Goal: Information Seeking & Learning: Learn about a topic

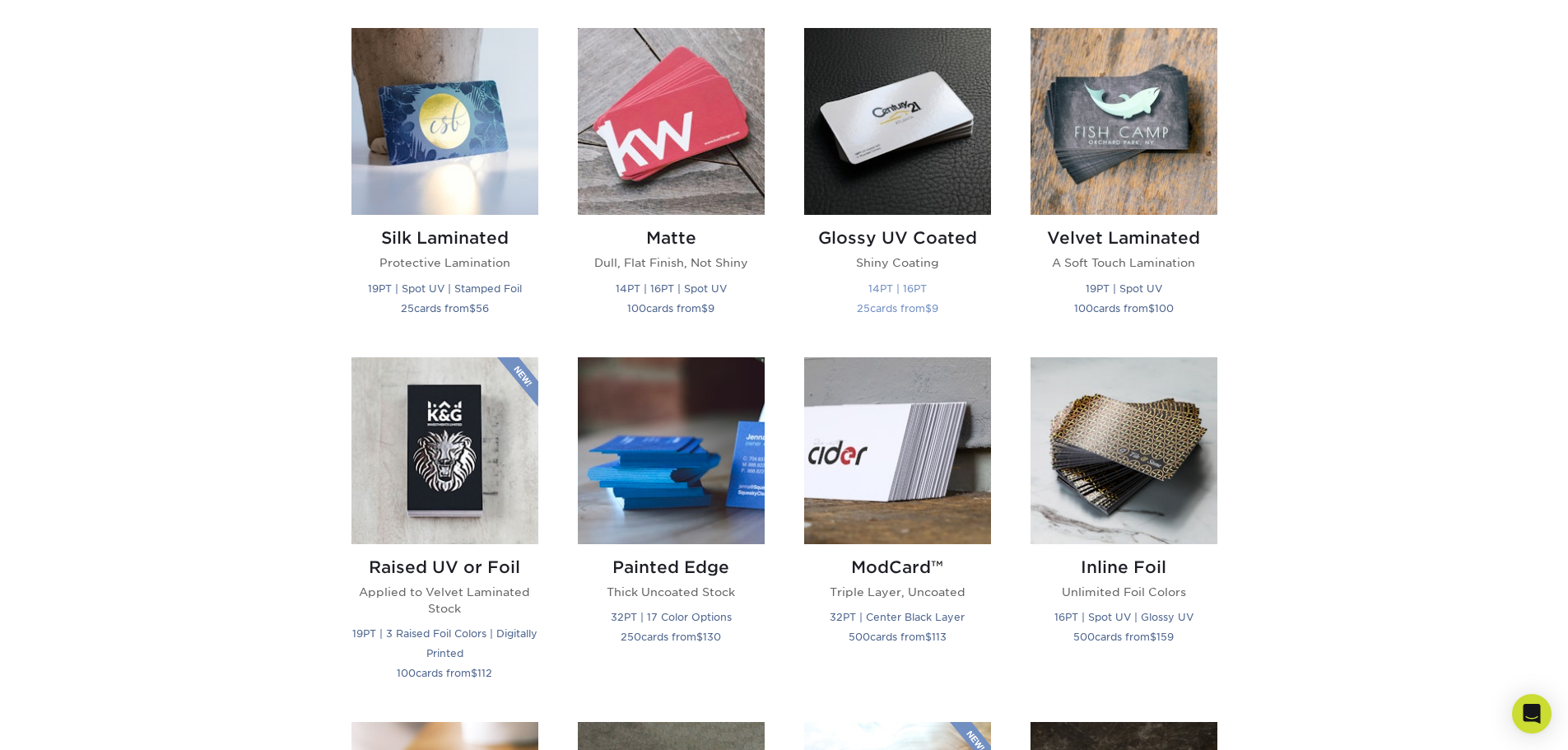
scroll to position [823, 0]
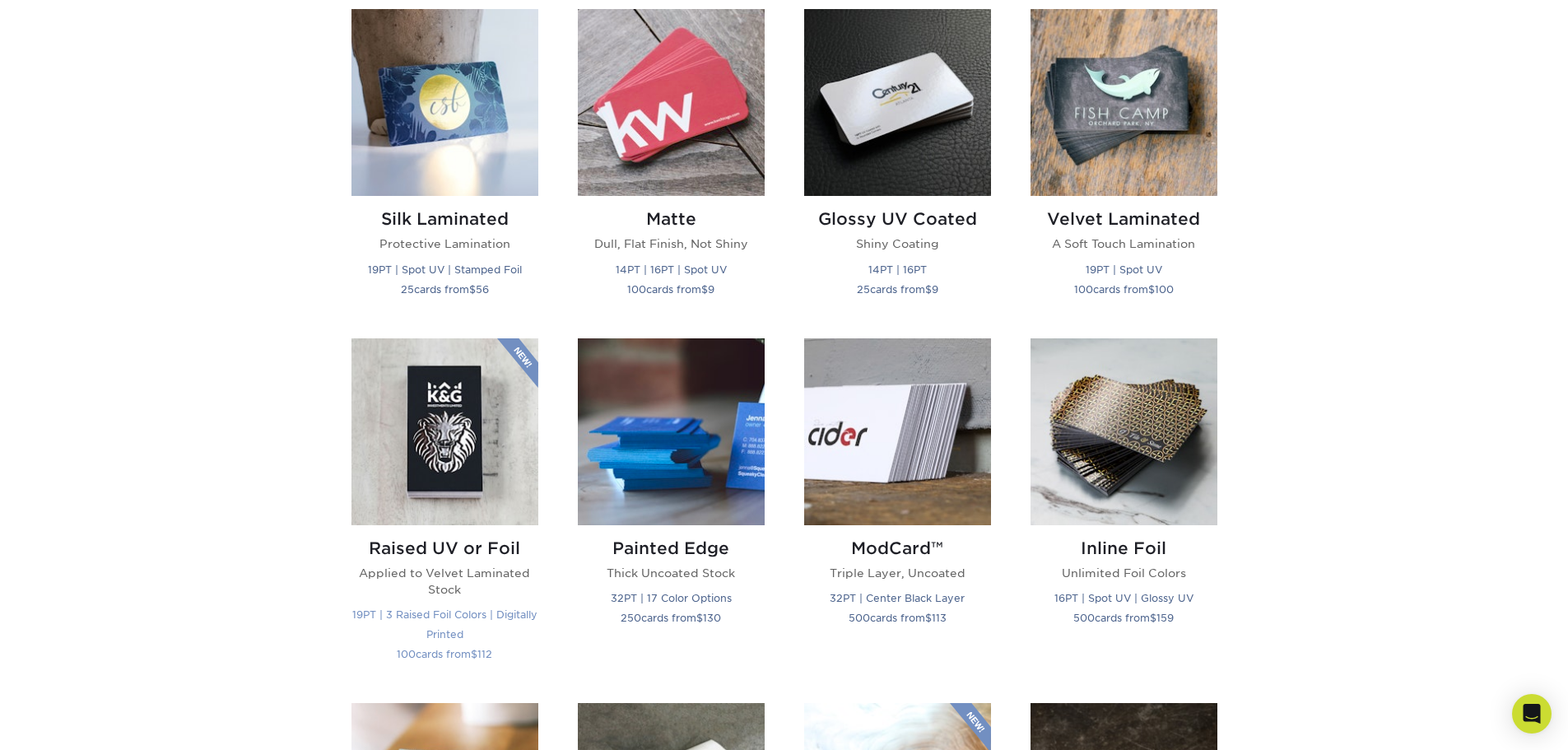
click at [419, 481] on img at bounding box center [444, 431] width 187 height 187
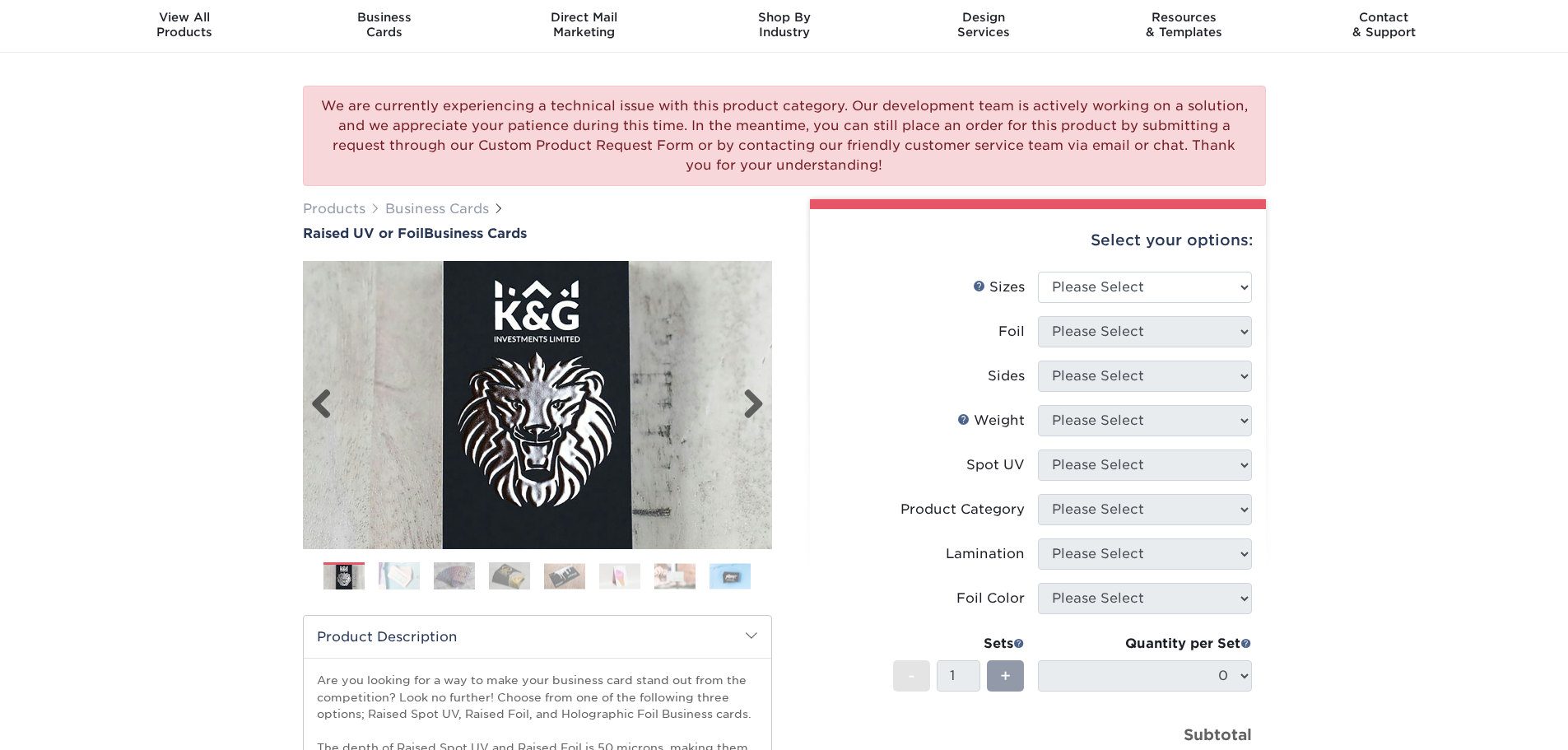
scroll to position [82, 0]
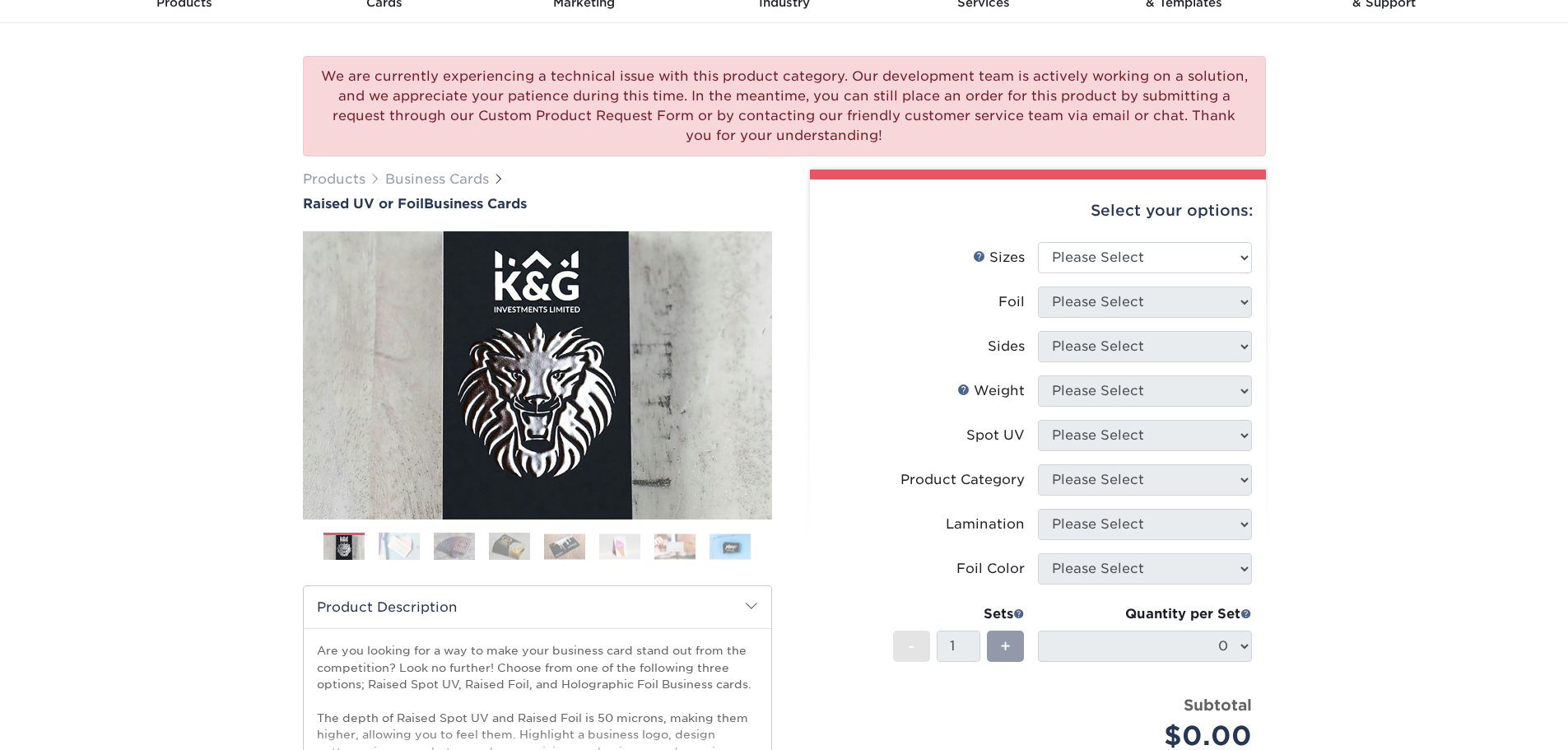
click at [506, 546] on img at bounding box center [510, 546] width 41 height 29
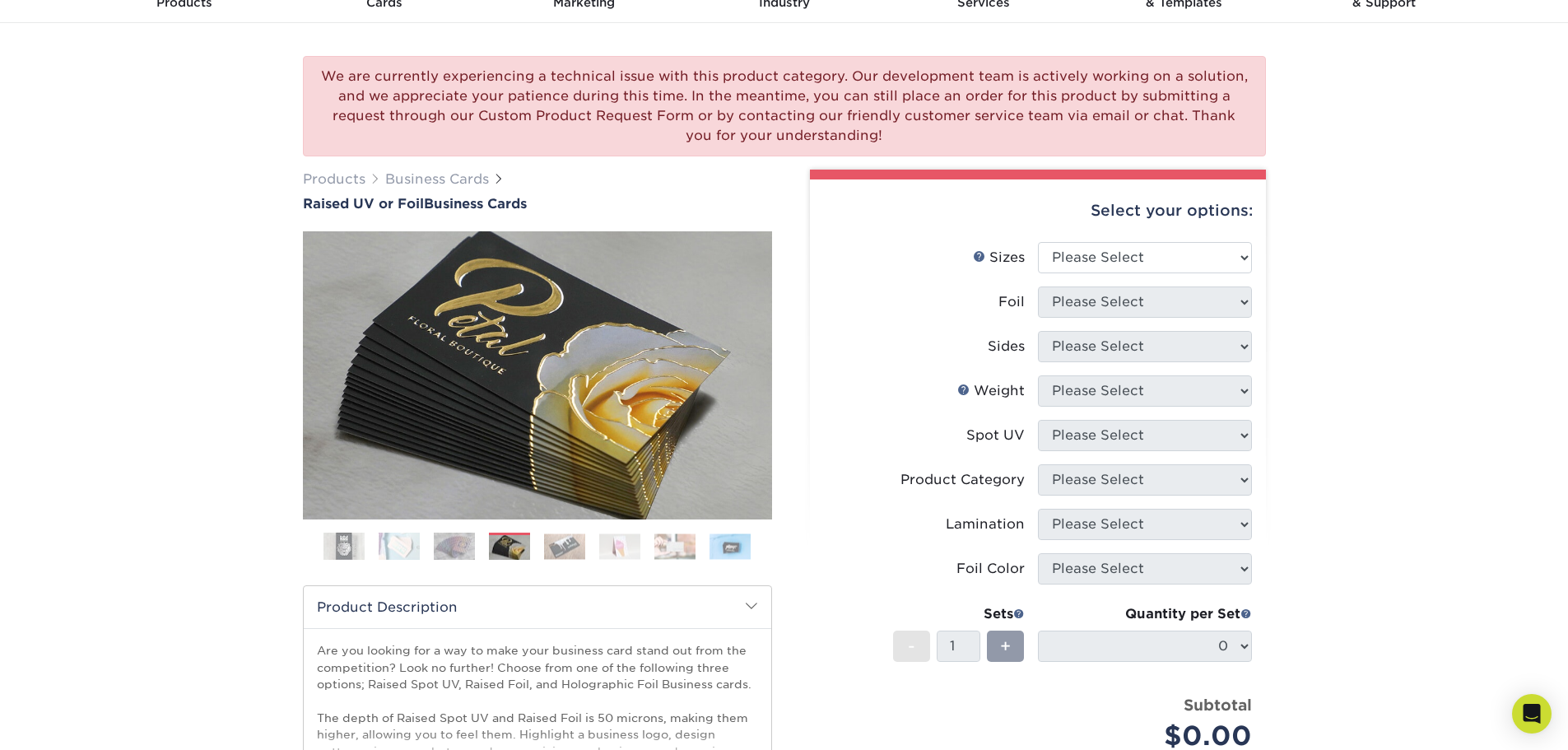
click at [564, 546] on img at bounding box center [565, 546] width 41 height 26
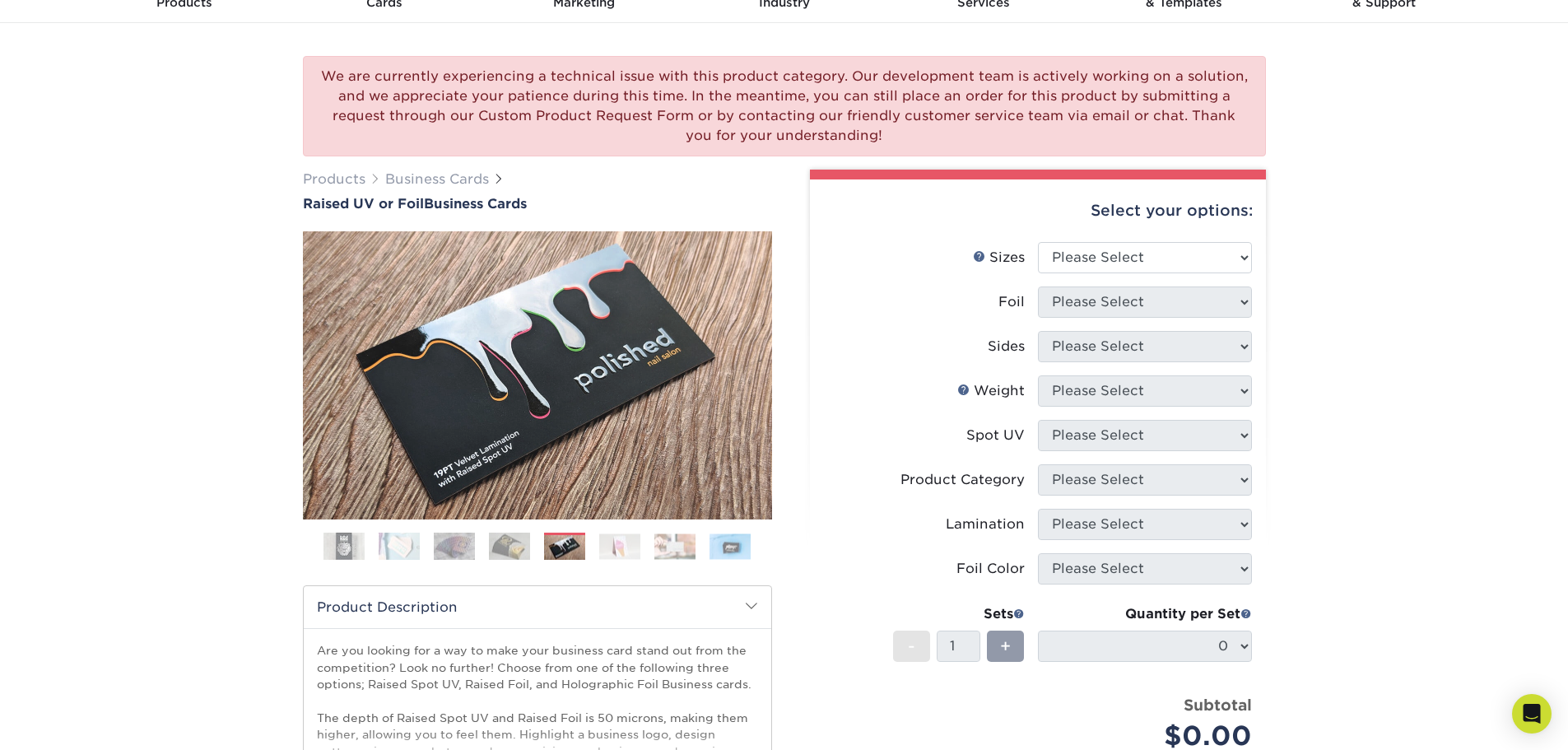
click at [469, 546] on img at bounding box center [454, 546] width 41 height 29
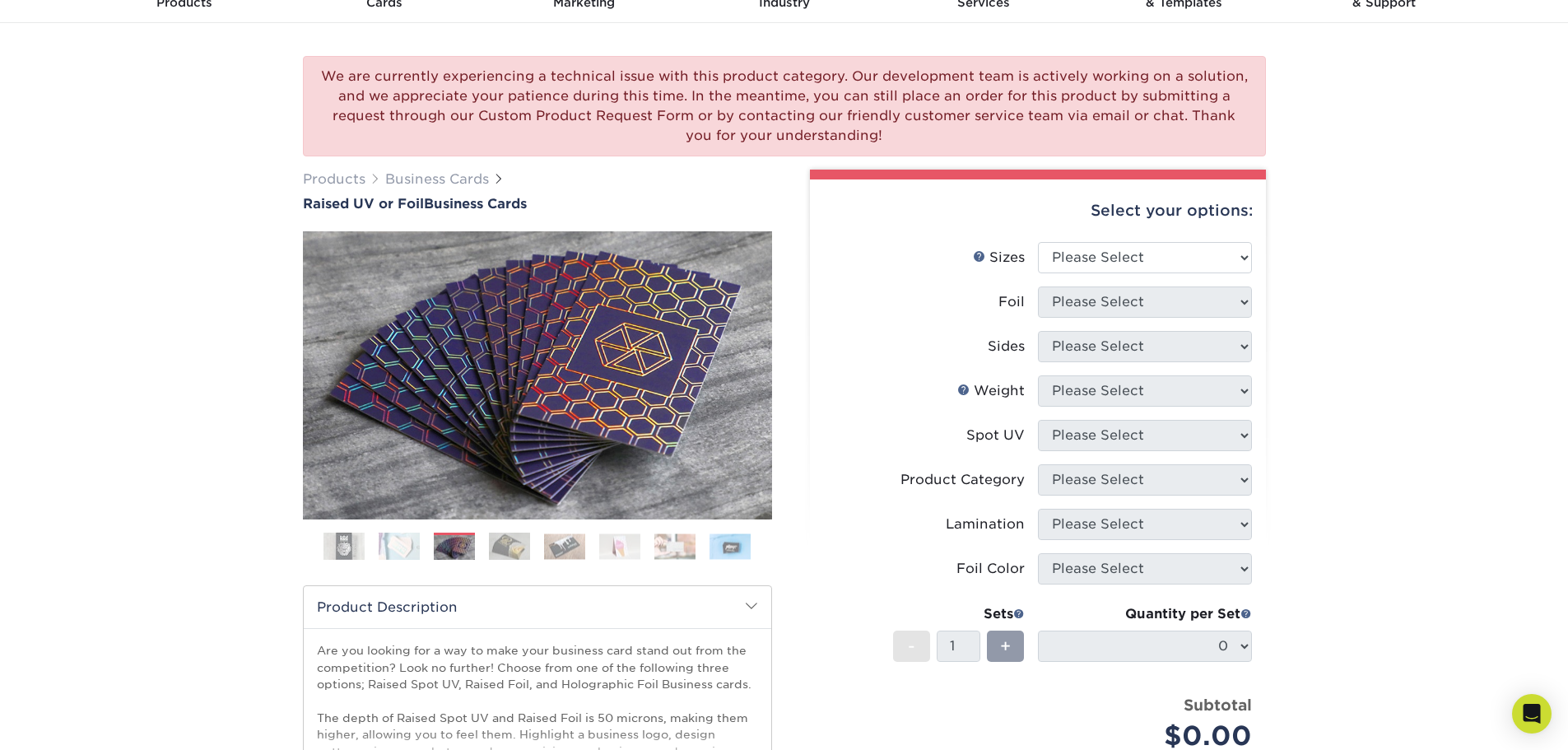
click at [341, 551] on img at bounding box center [344, 546] width 41 height 41
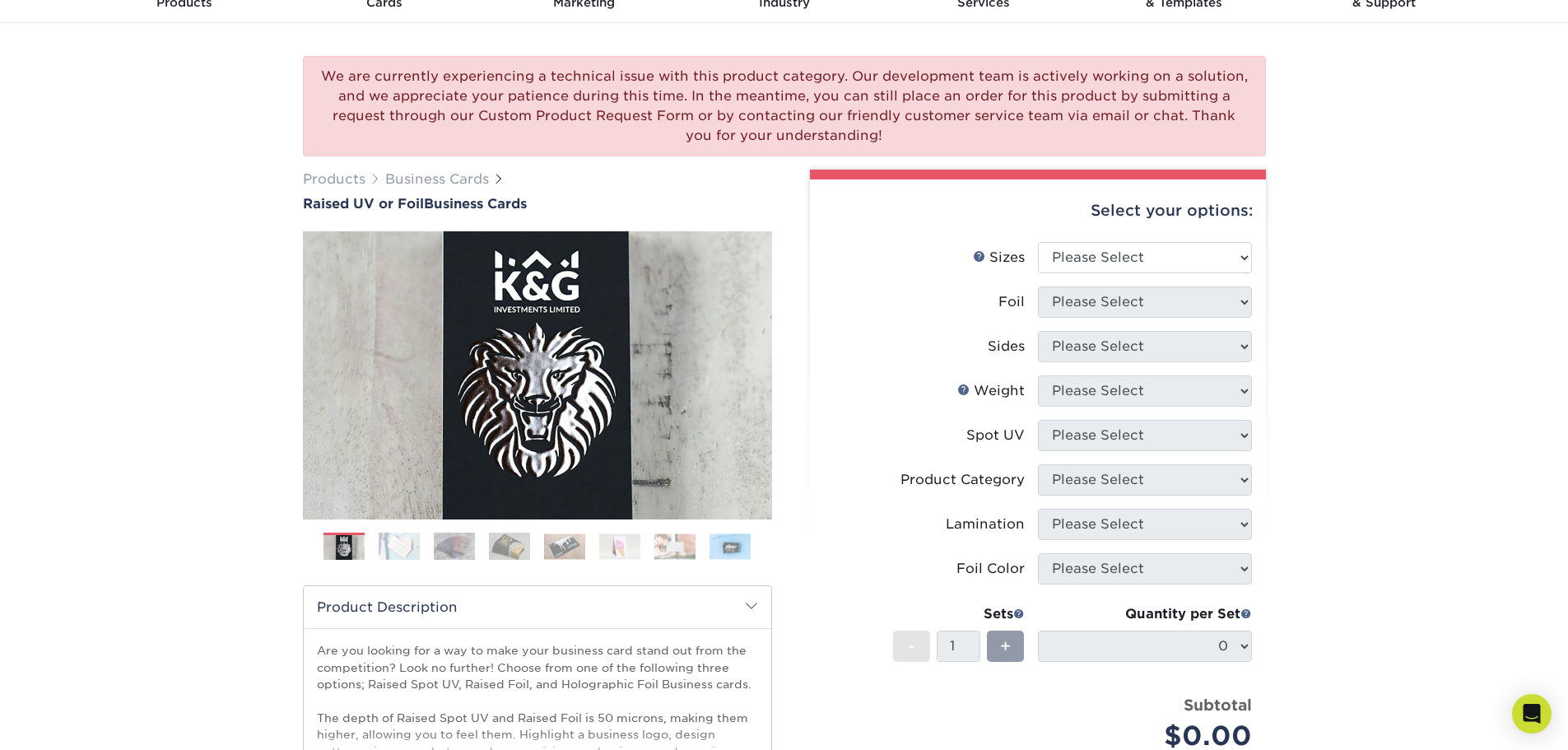
scroll to position [0, 0]
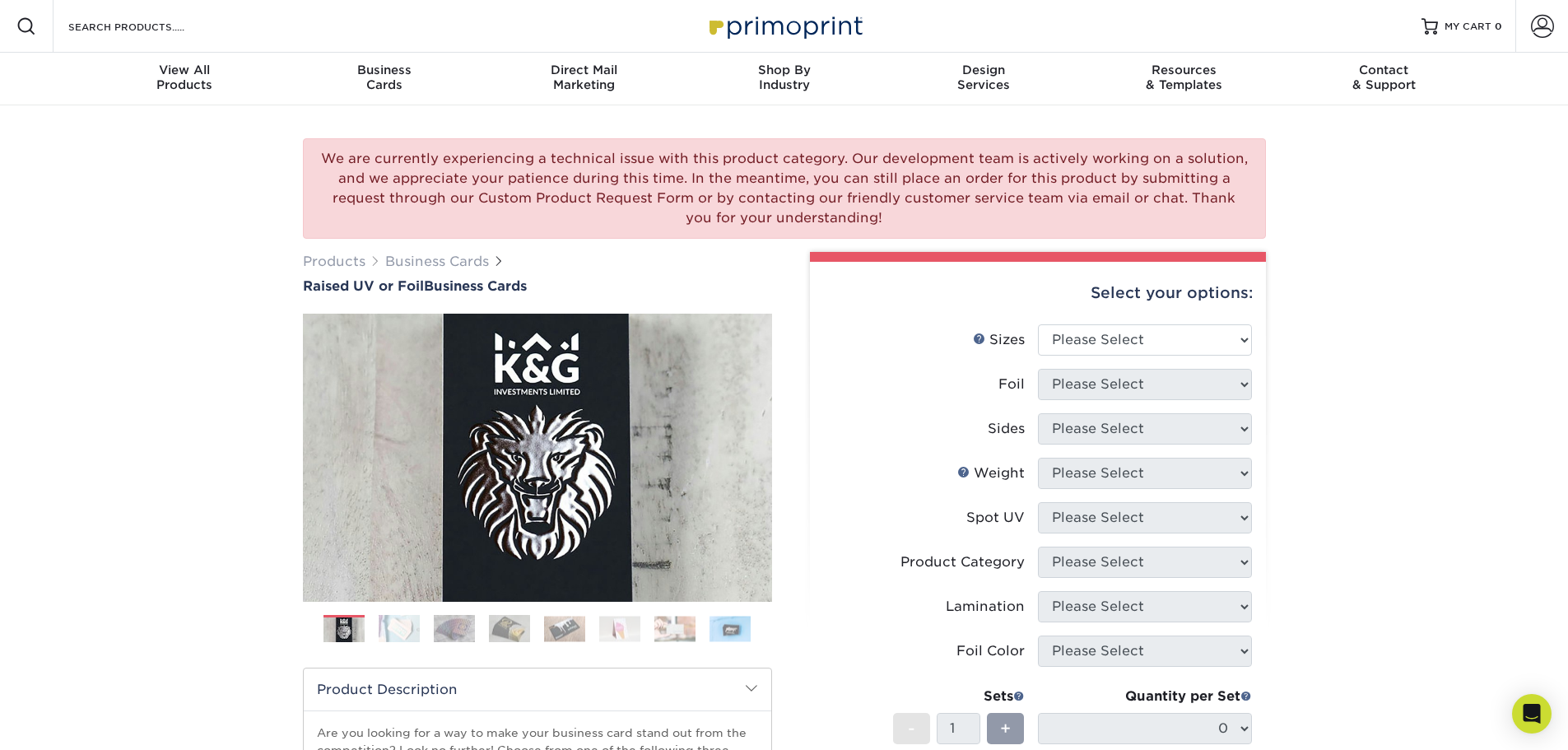
click at [443, 629] on img at bounding box center [454, 629] width 41 height 29
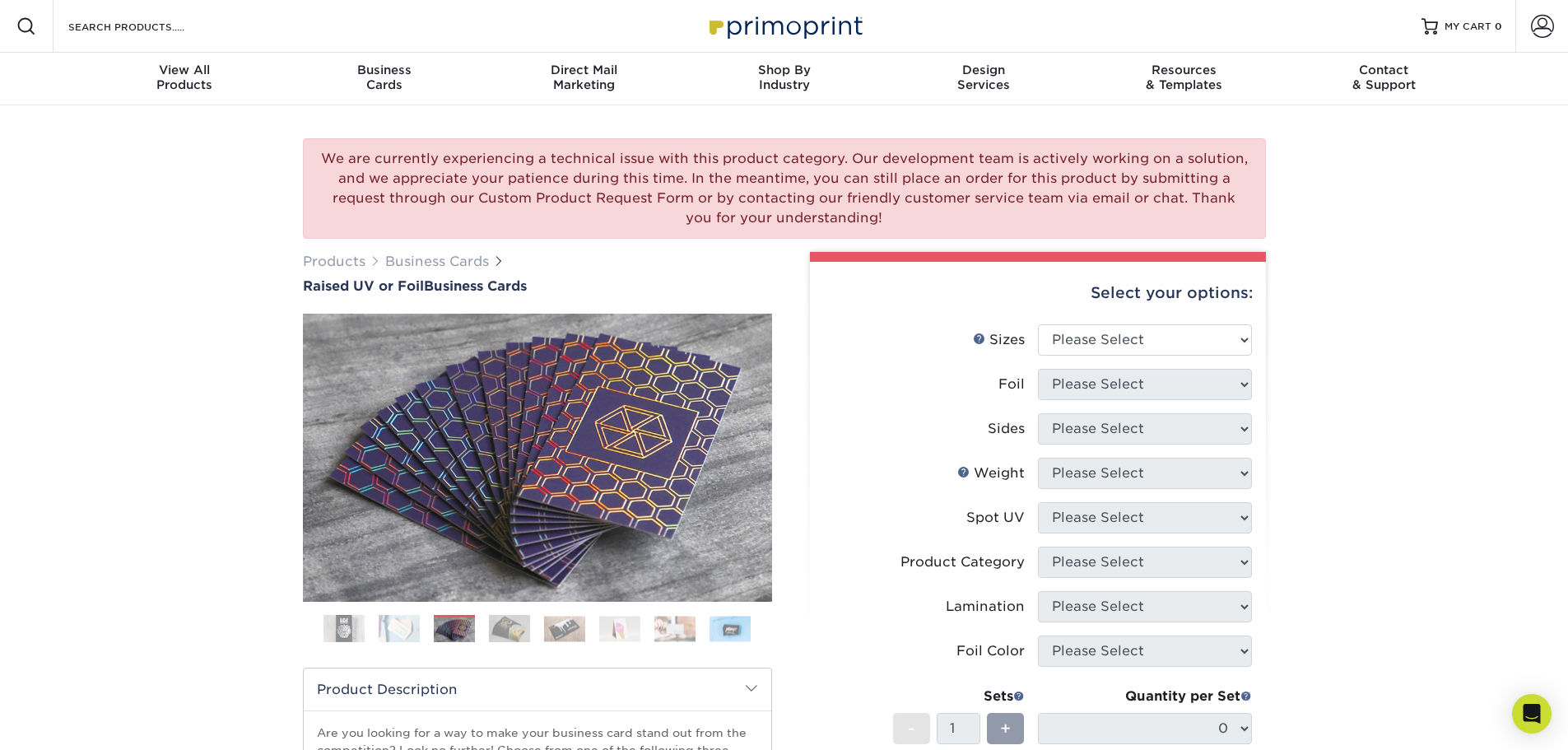
click at [408, 629] on img at bounding box center [399, 629] width 41 height 29
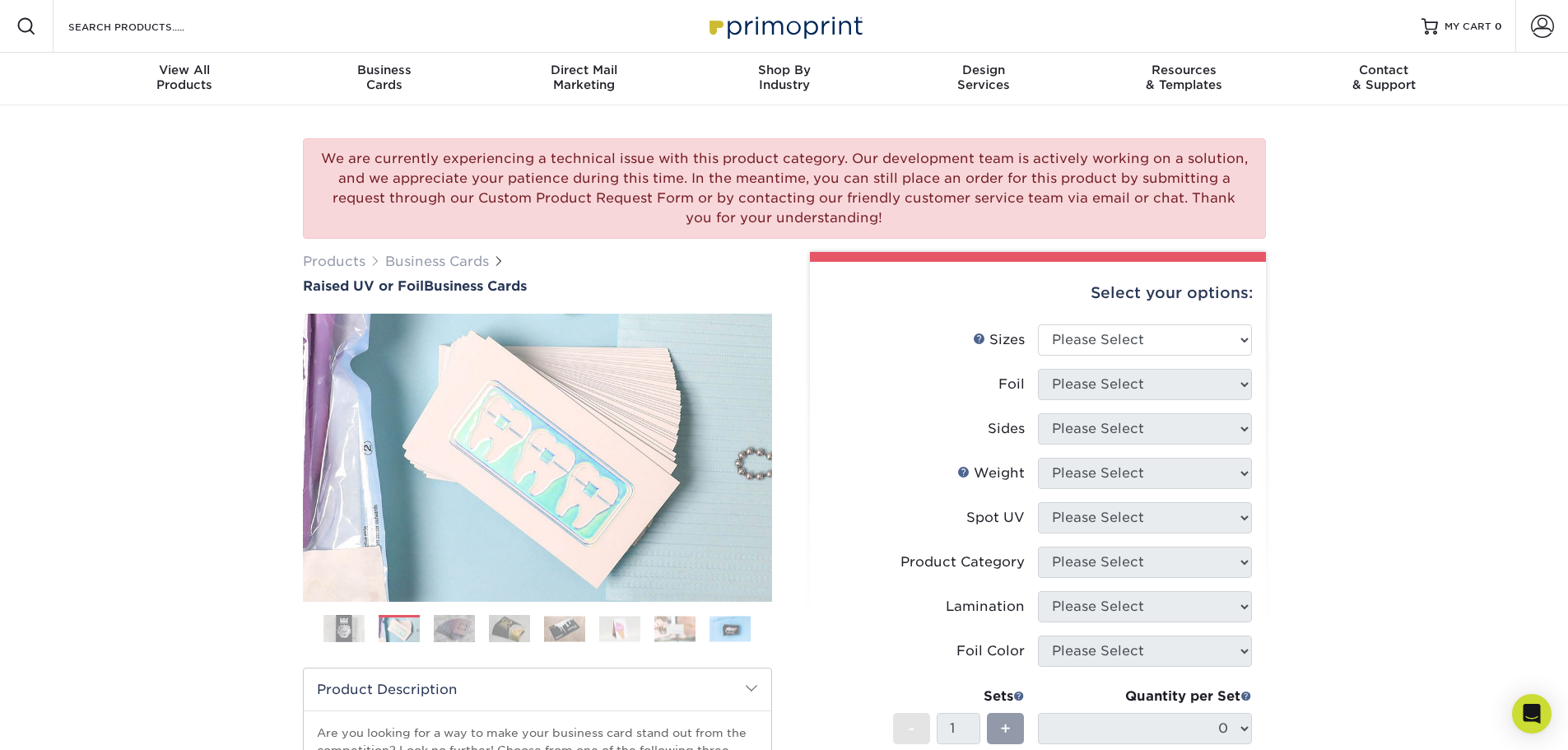
click at [536, 627] on ol at bounding box center [537, 635] width 469 height 39
click at [567, 639] on img at bounding box center [565, 629] width 41 height 26
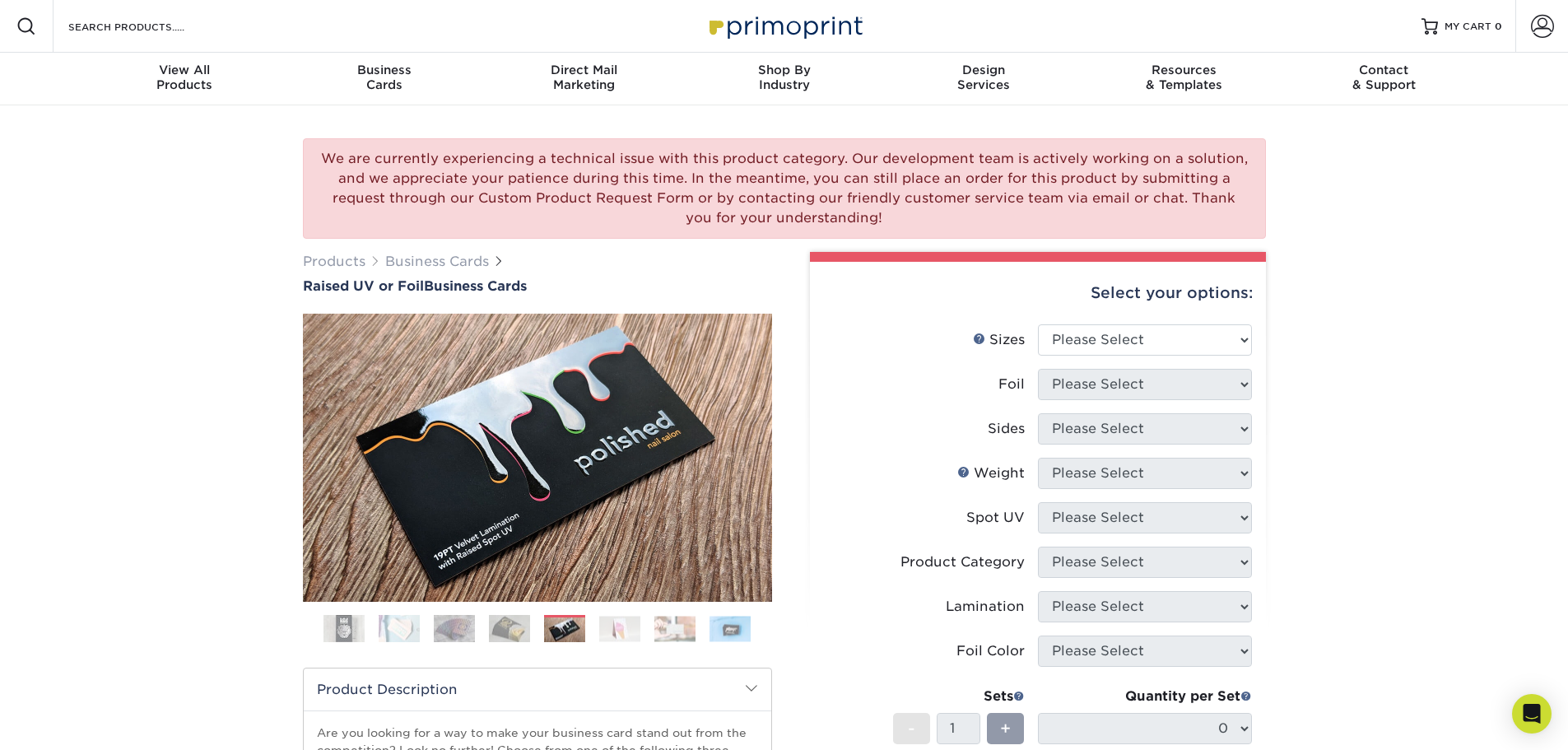
click at [610, 637] on img at bounding box center [619, 629] width 41 height 26
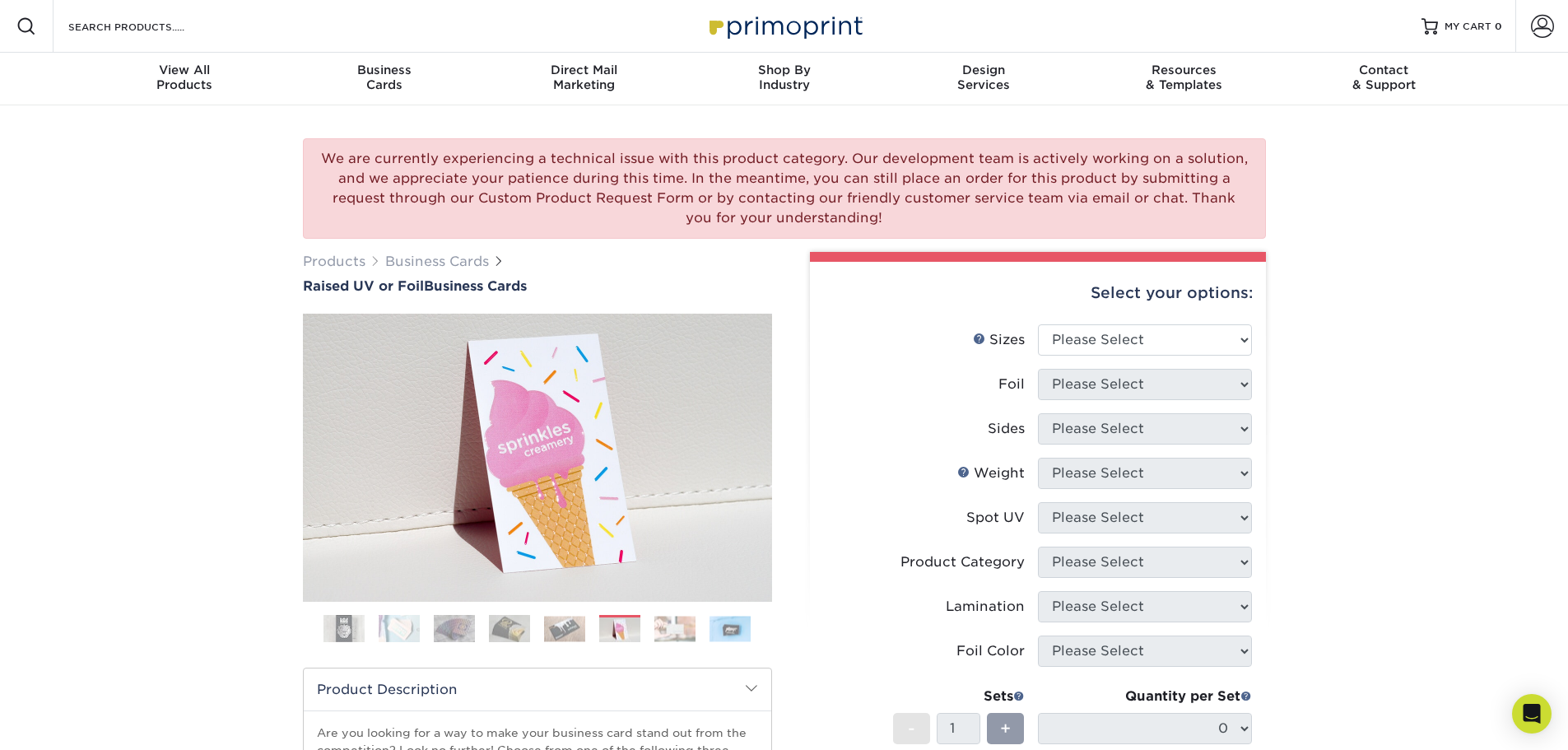
click at [647, 636] on ol at bounding box center [537, 635] width 469 height 39
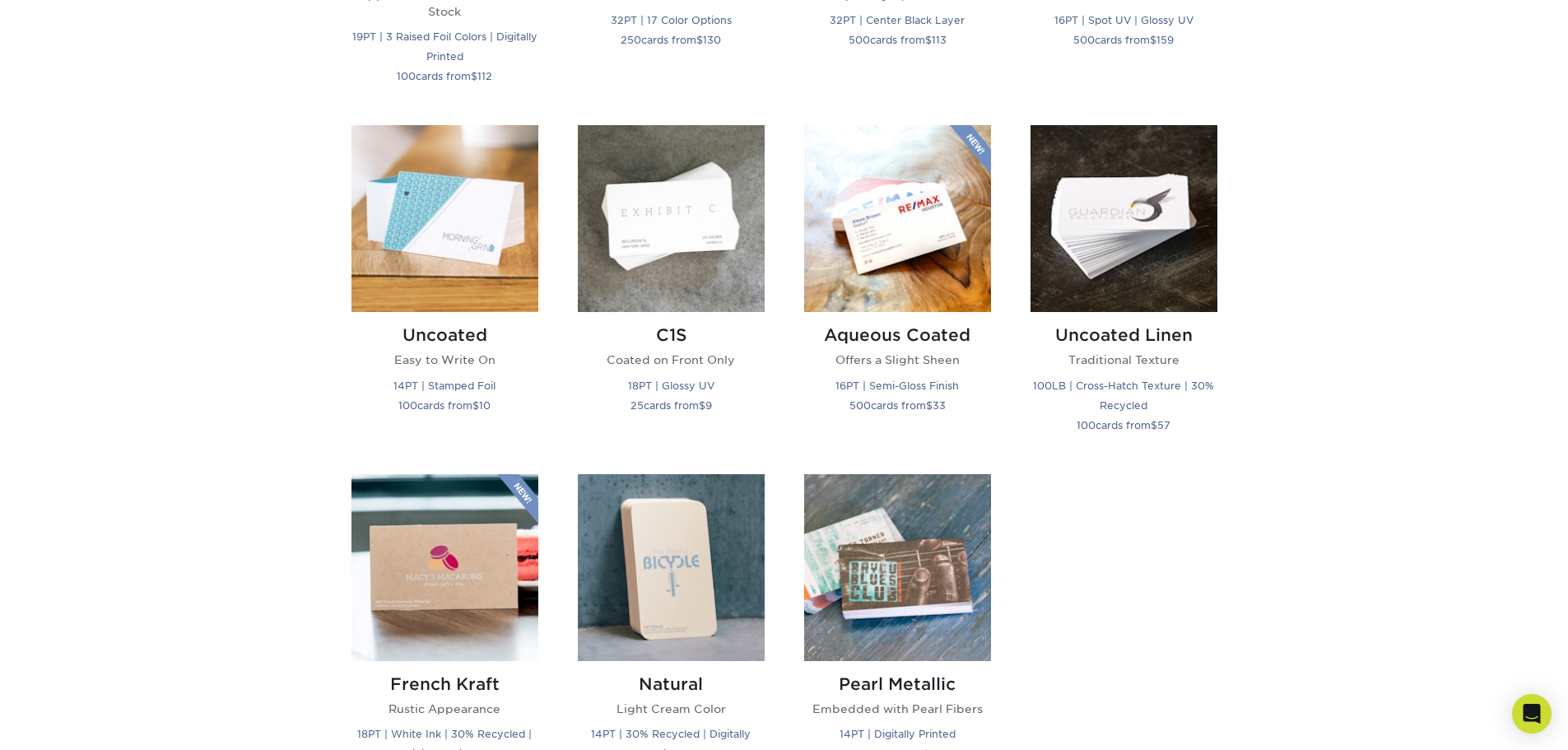
scroll to position [1400, 0]
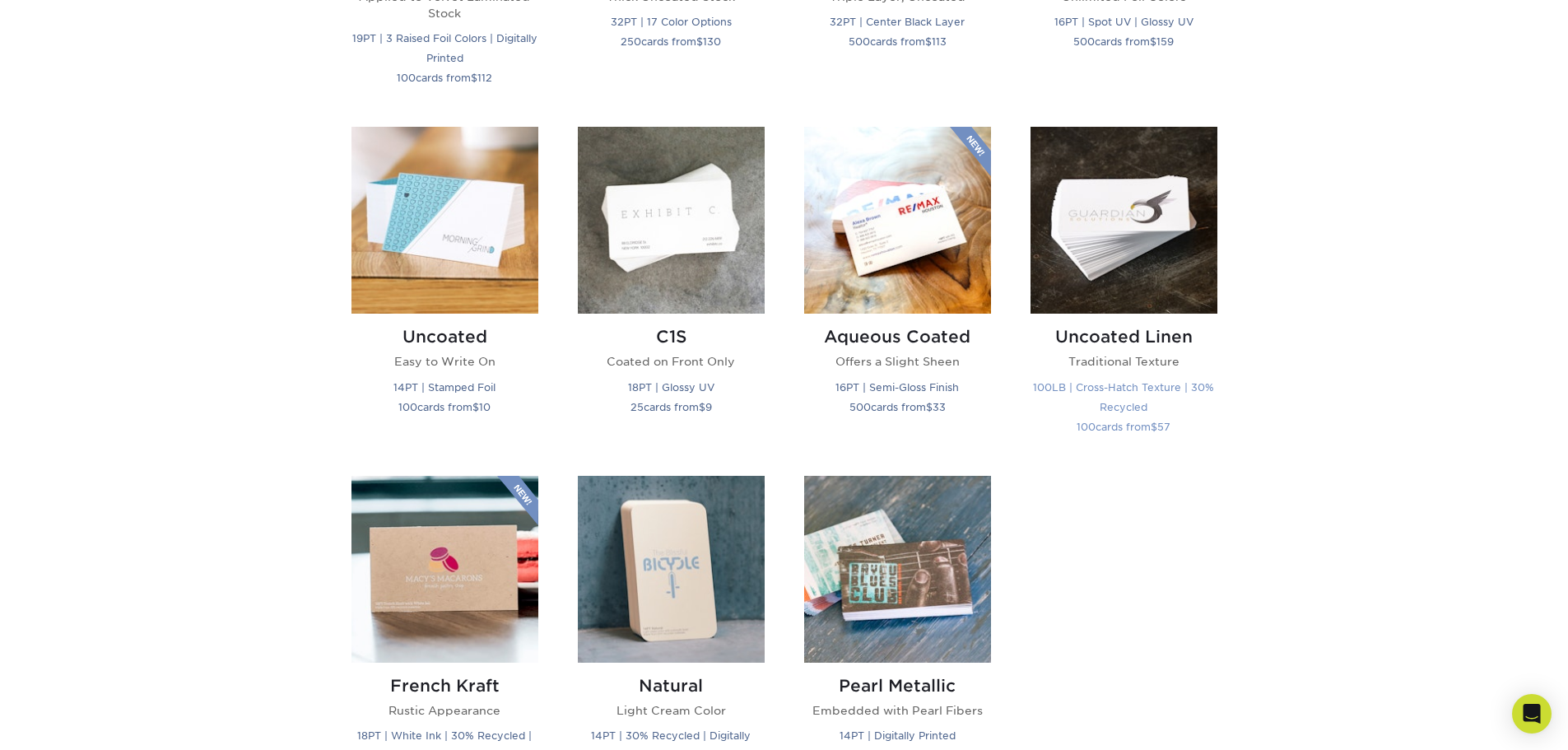
click at [1109, 271] on img at bounding box center [1124, 220] width 187 height 187
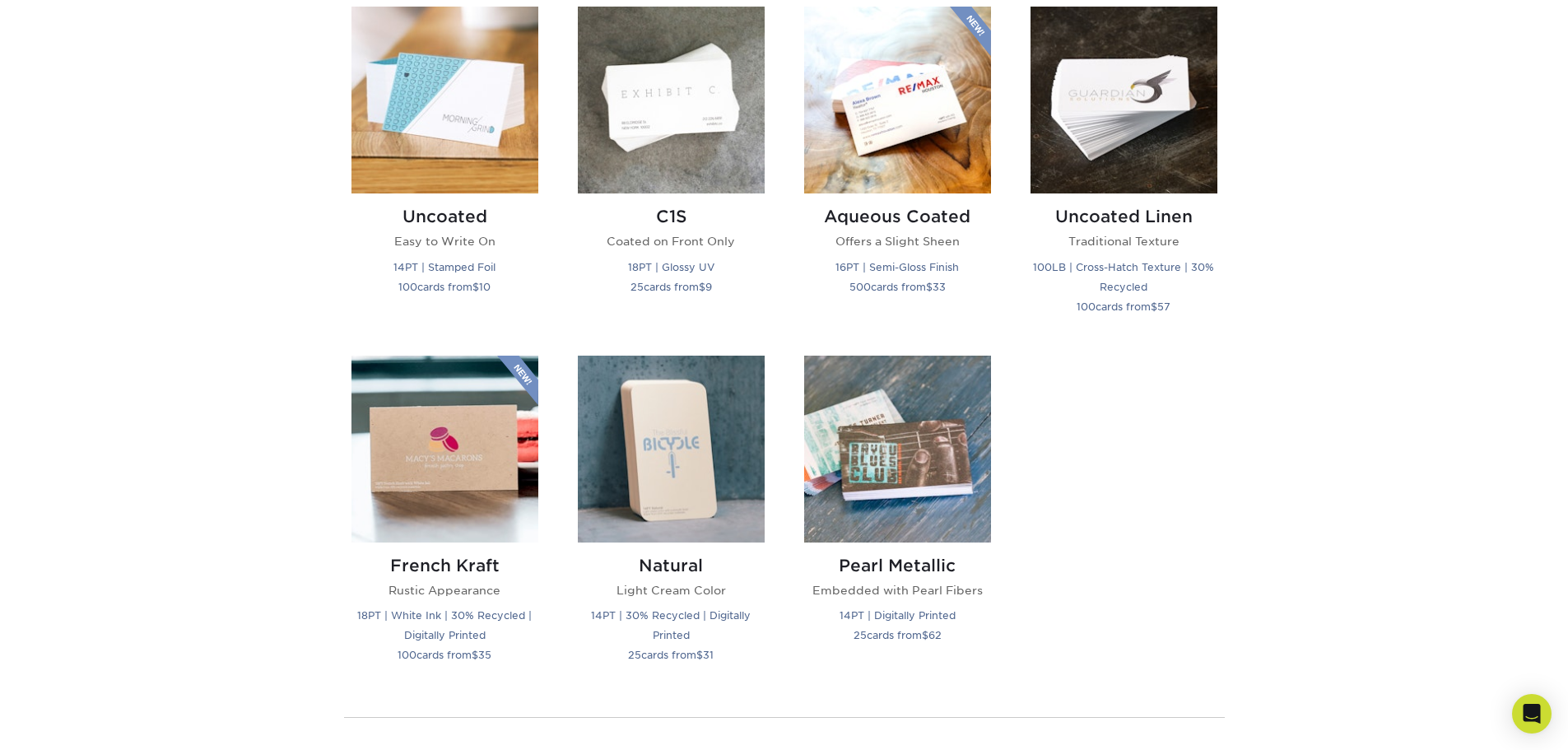
scroll to position [1153, 0]
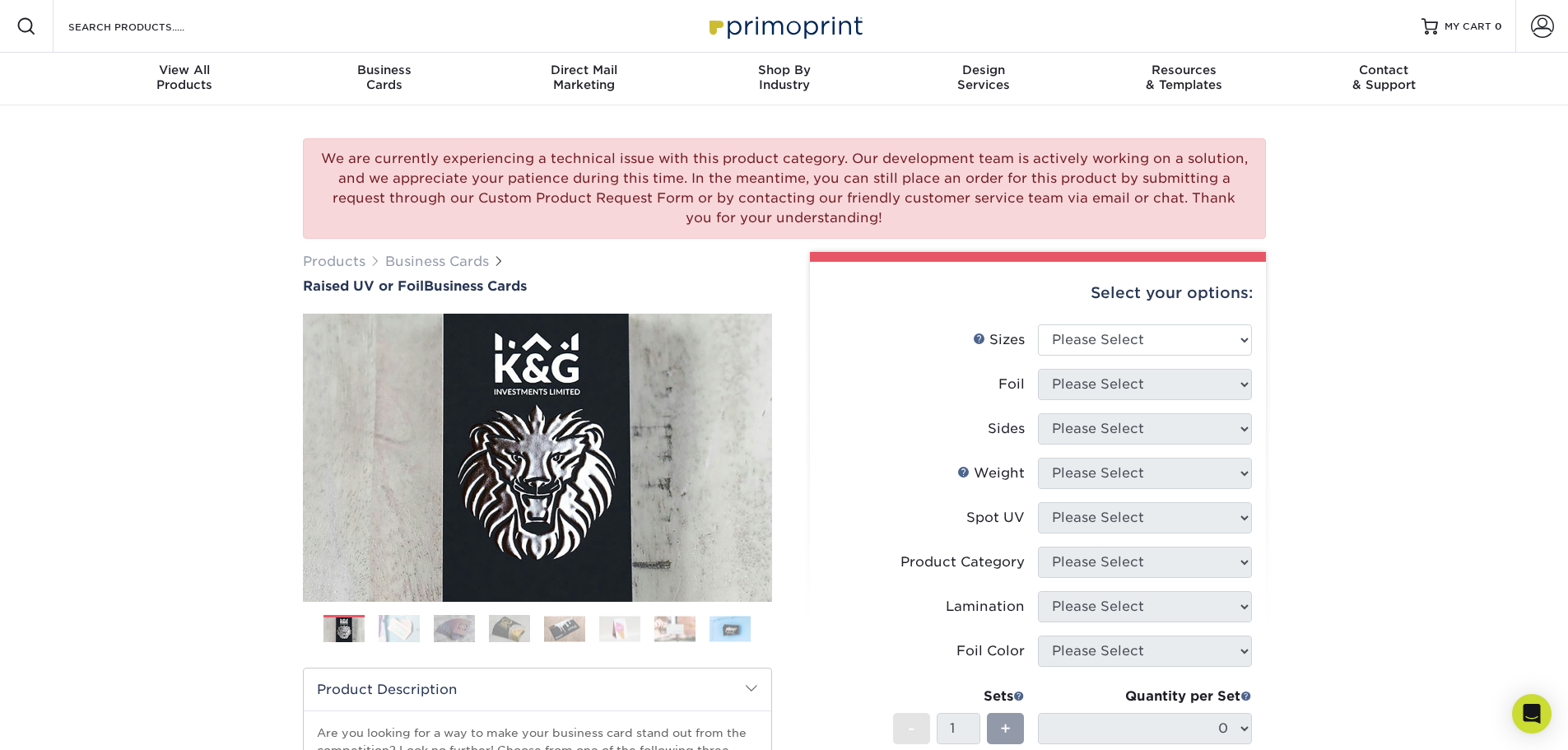
click at [560, 631] on img at bounding box center [565, 629] width 41 height 26
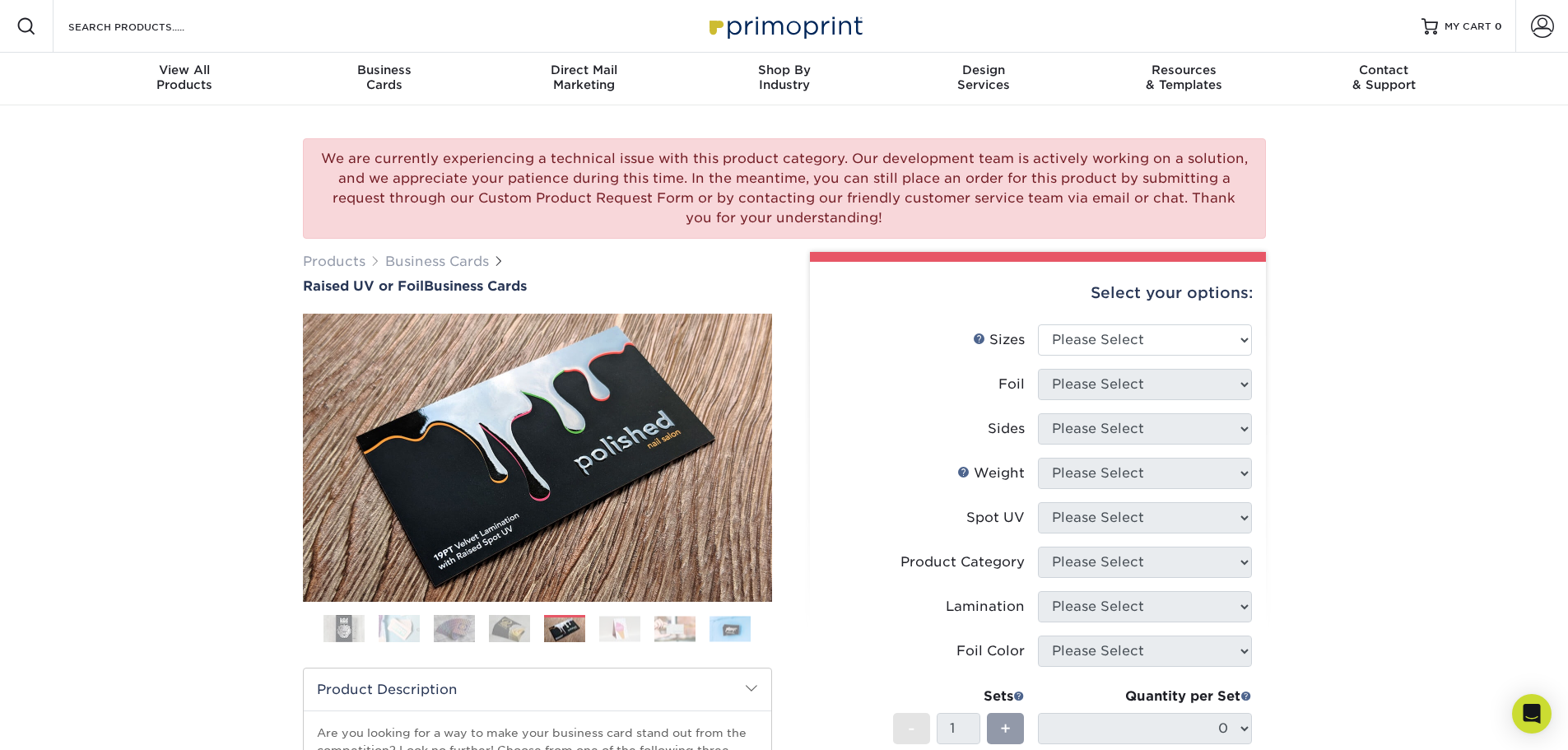
click at [514, 630] on img at bounding box center [510, 629] width 41 height 29
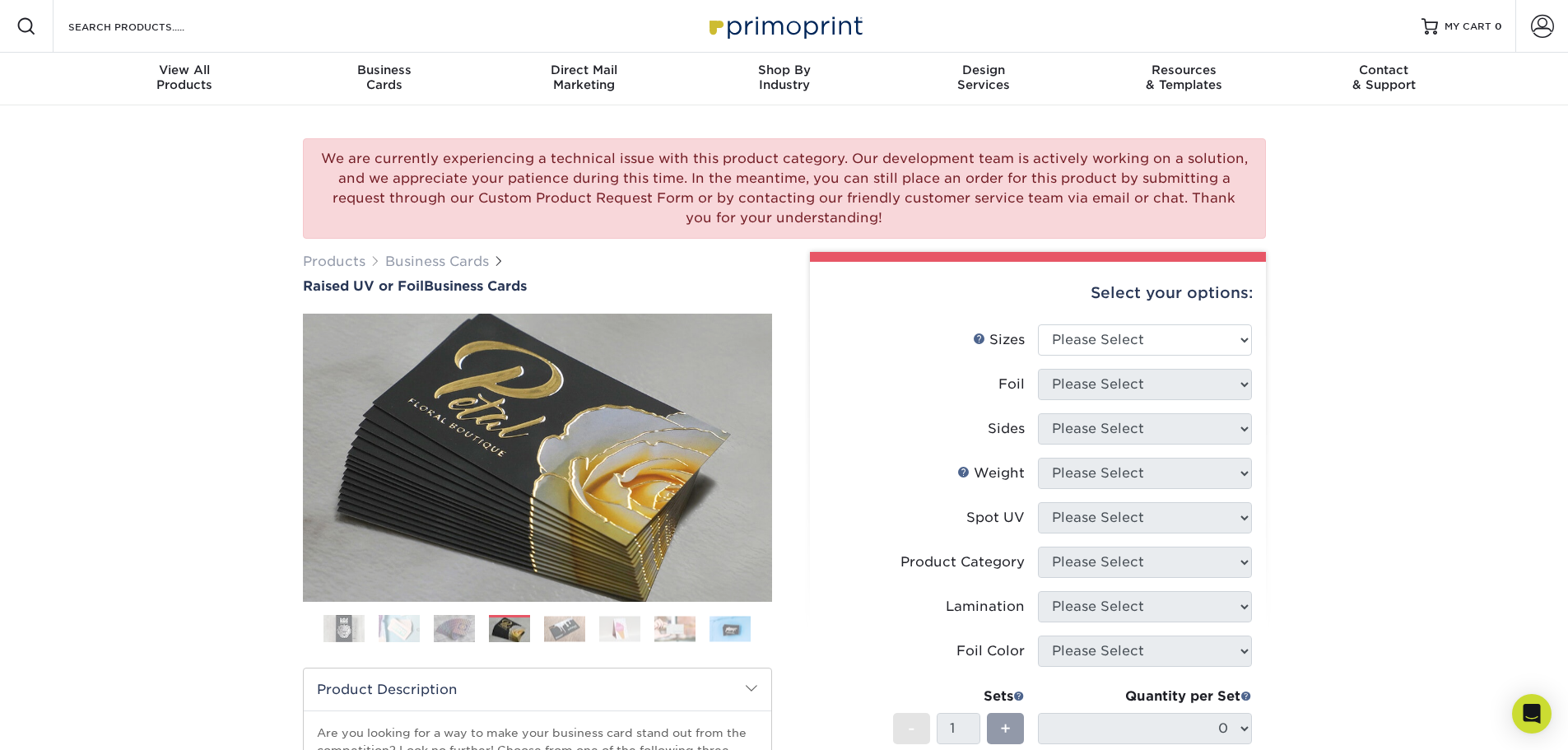
click at [620, 630] on img at bounding box center [619, 629] width 41 height 26
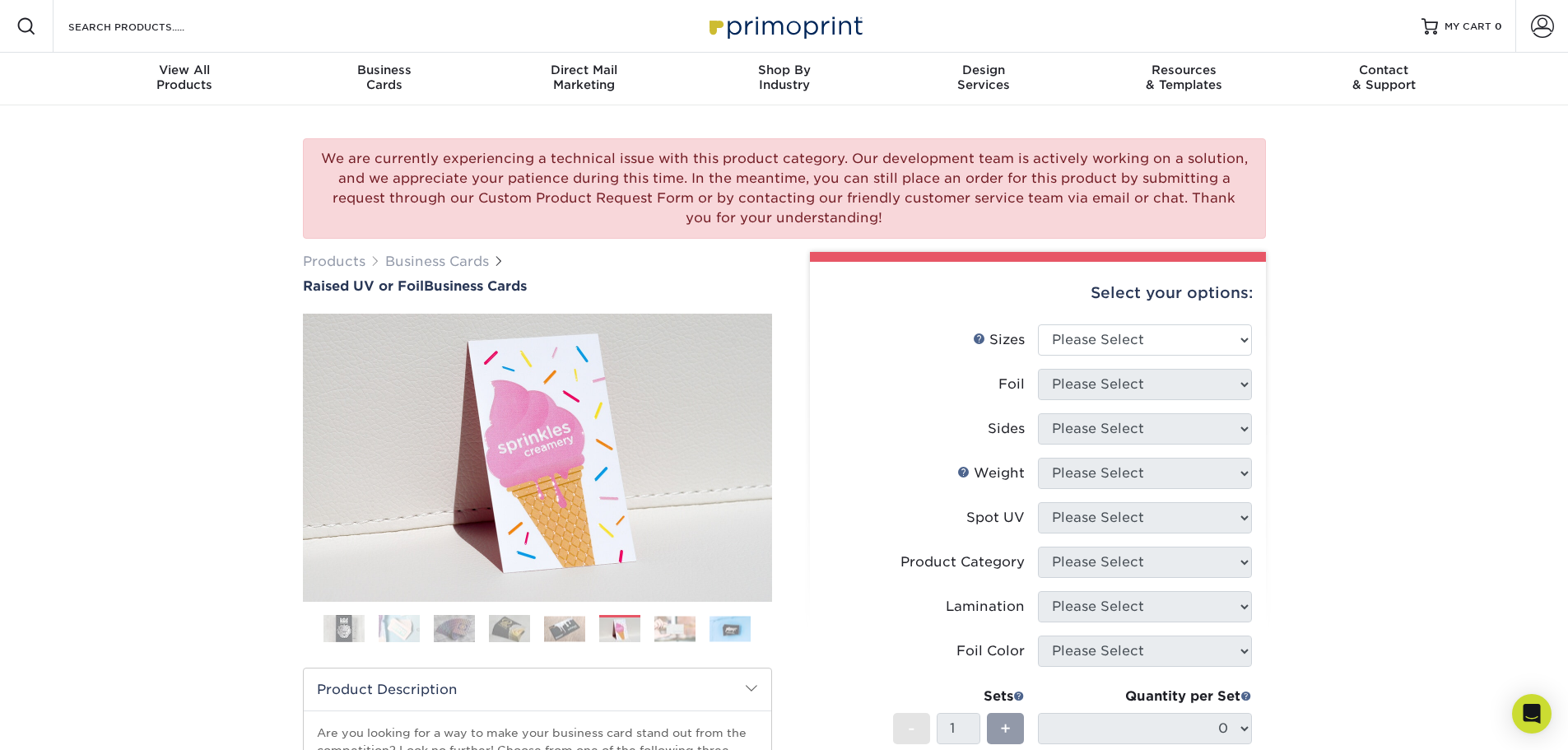
click at [663, 628] on img at bounding box center [675, 629] width 41 height 26
